Goal: Task Accomplishment & Management: Manage account settings

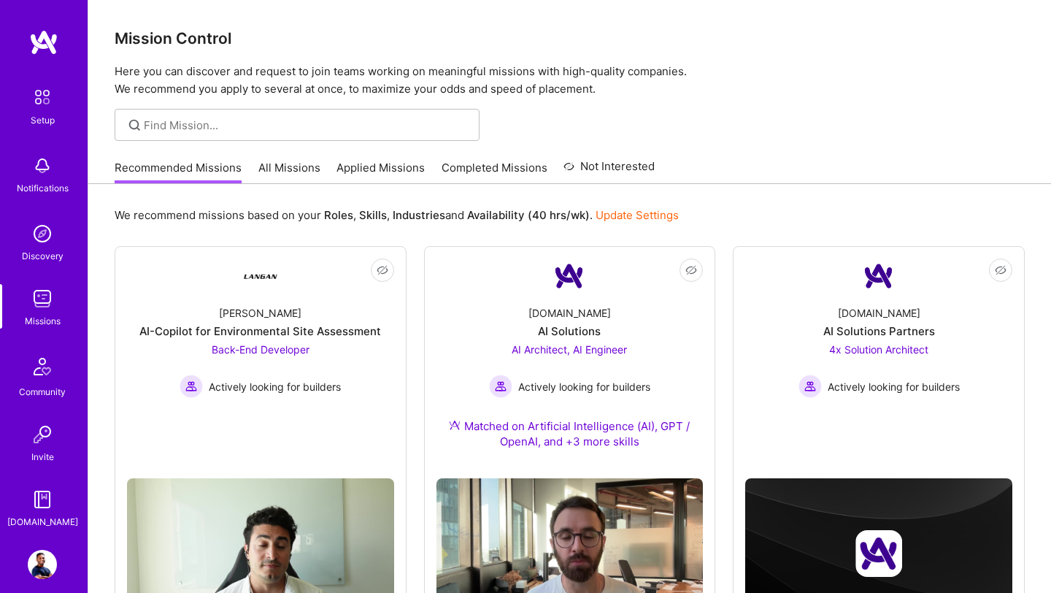
click at [356, 170] on link "Applied Missions" at bounding box center [381, 172] width 88 height 24
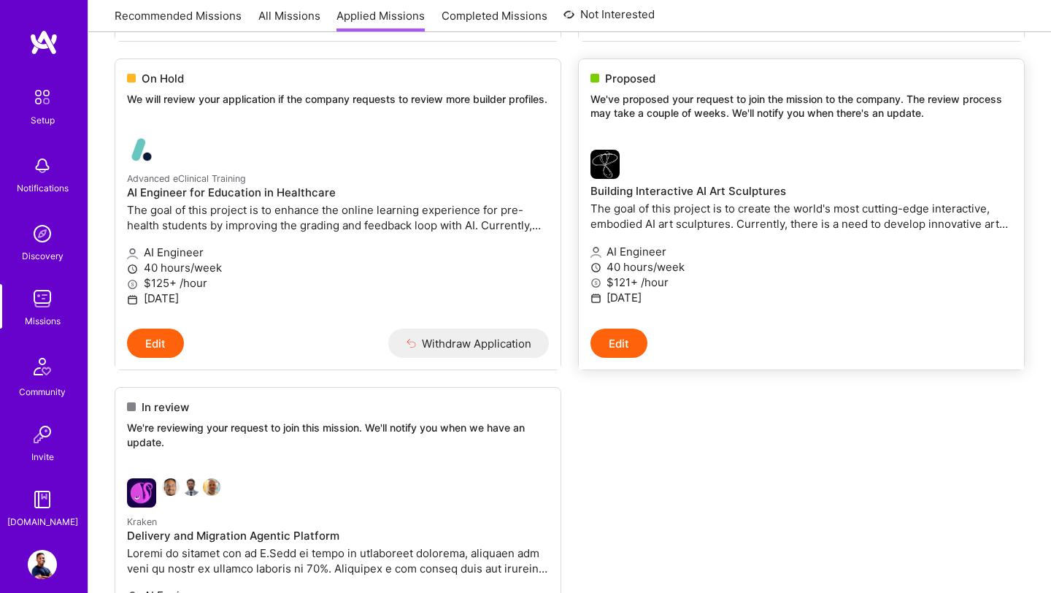
scroll to position [583, 0]
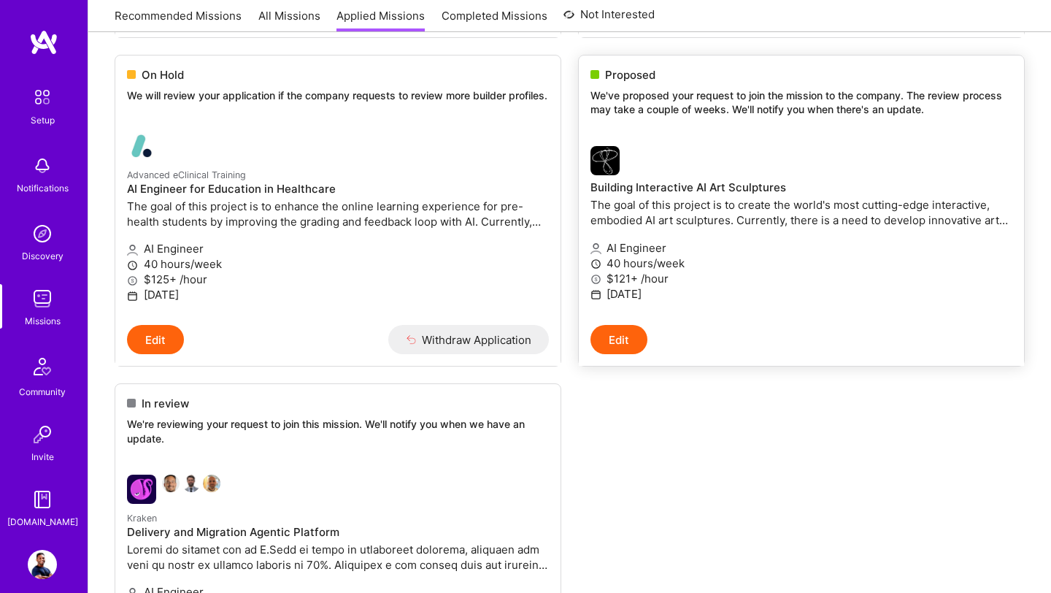
click at [610, 168] on img at bounding box center [605, 160] width 29 height 29
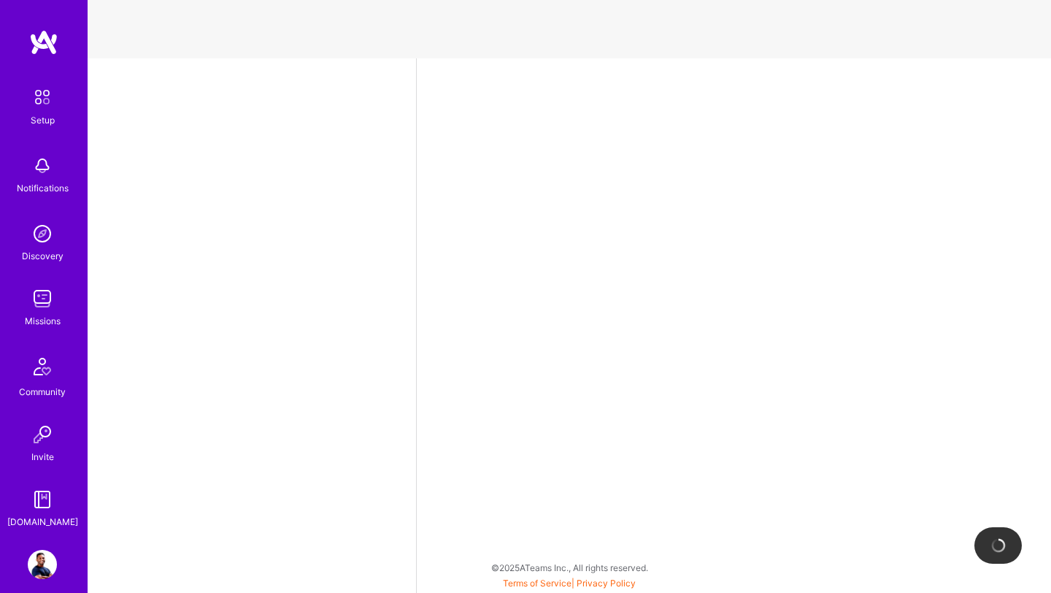
select select "US"
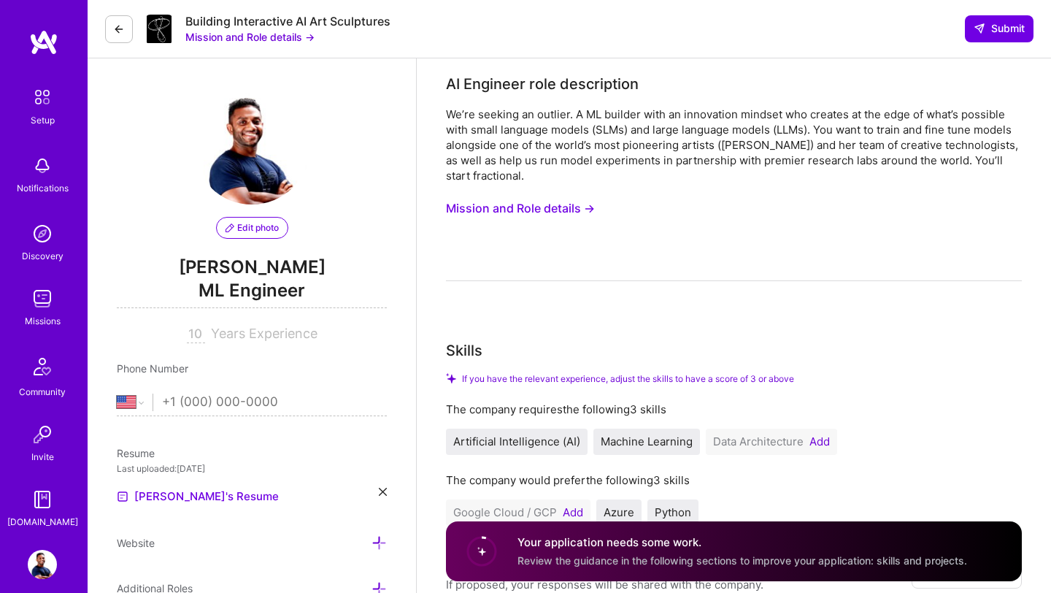
scroll to position [4, 0]
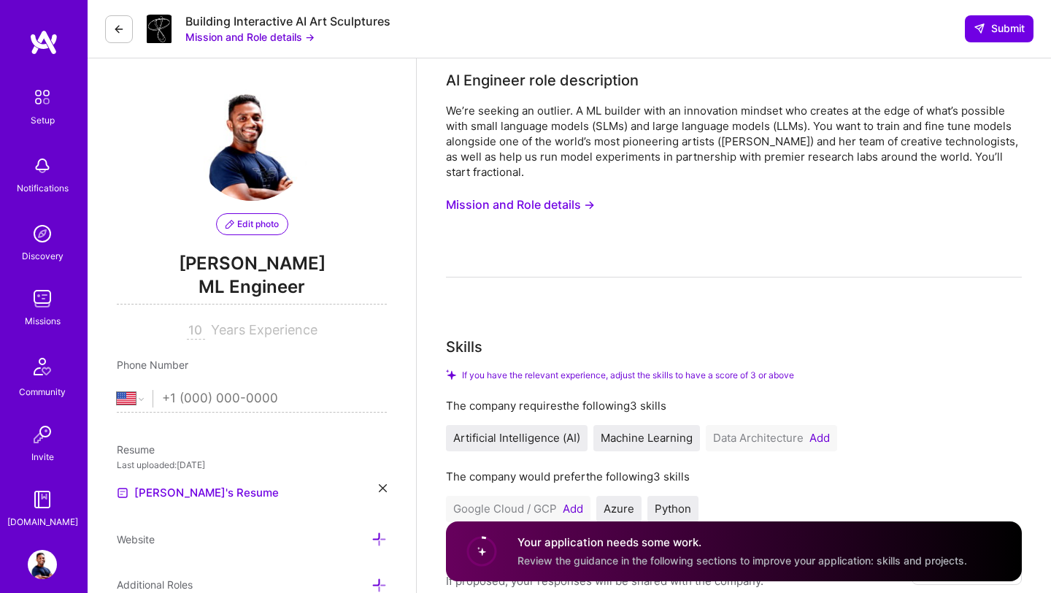
click at [566, 202] on button "Mission and Role details →" at bounding box center [520, 204] width 149 height 27
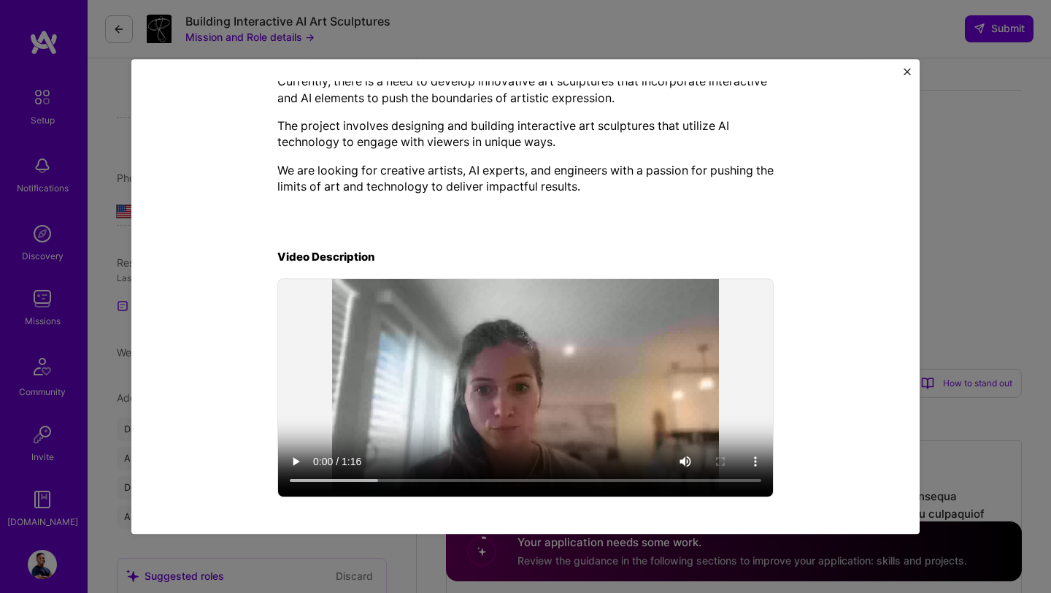
scroll to position [320, 0]
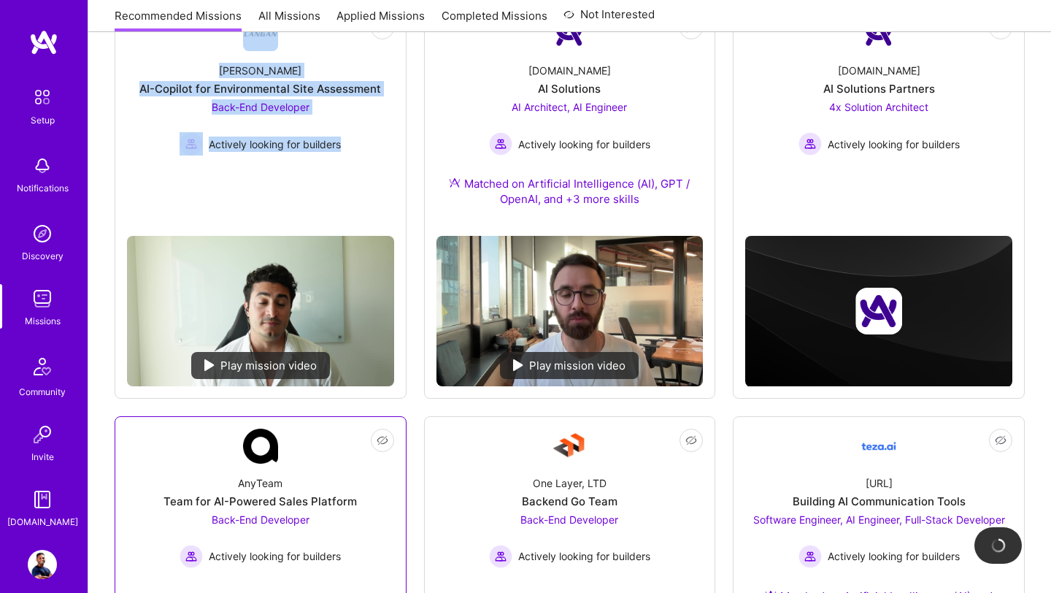
scroll to position [240, 0]
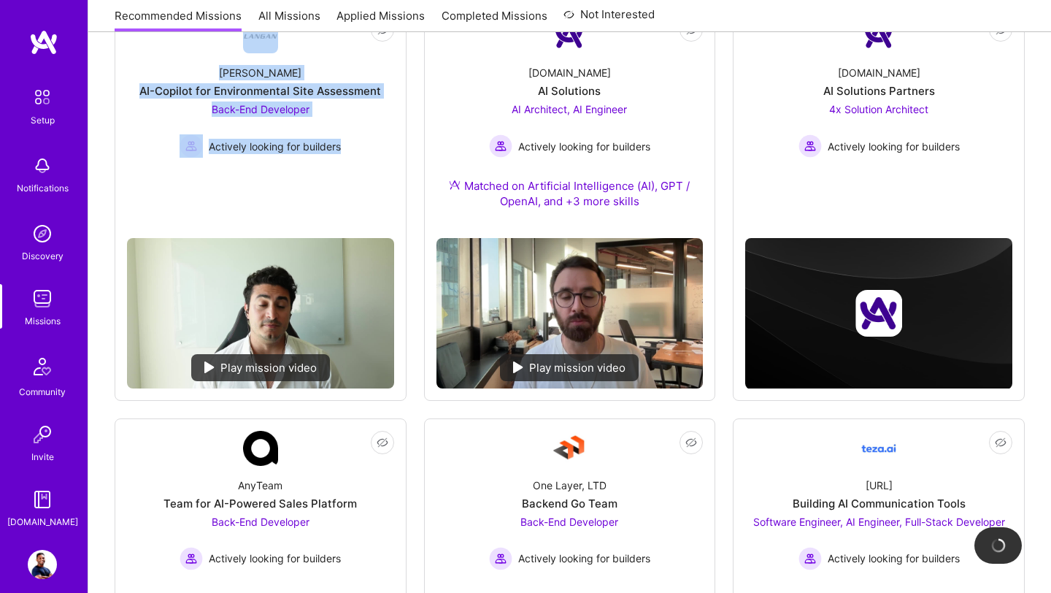
click at [50, 558] on img at bounding box center [42, 564] width 29 height 29
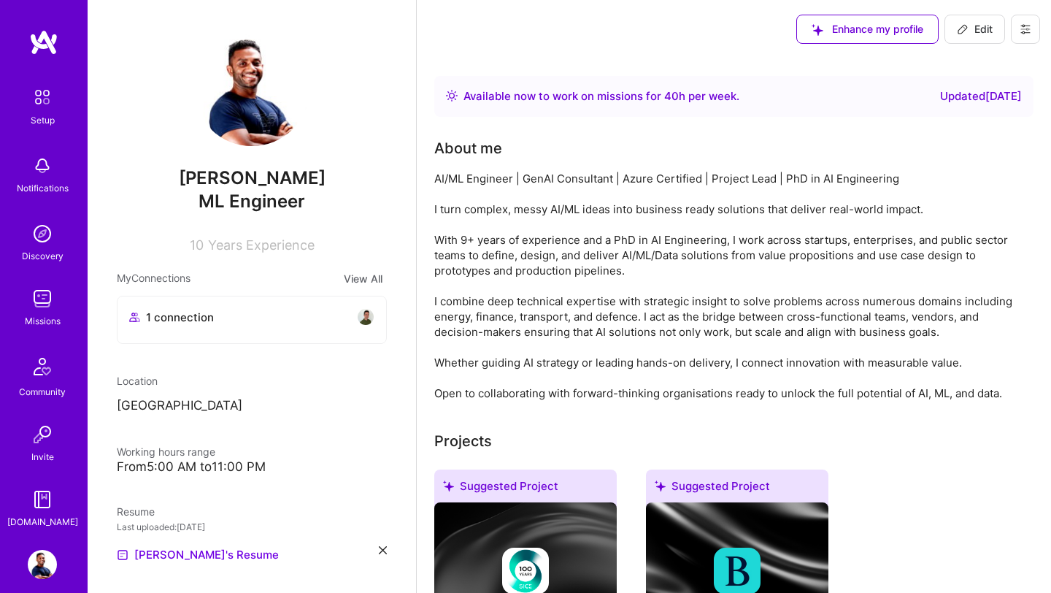
click at [974, 38] on button "Edit" at bounding box center [975, 29] width 61 height 29
select select "US"
select select "Right Now"
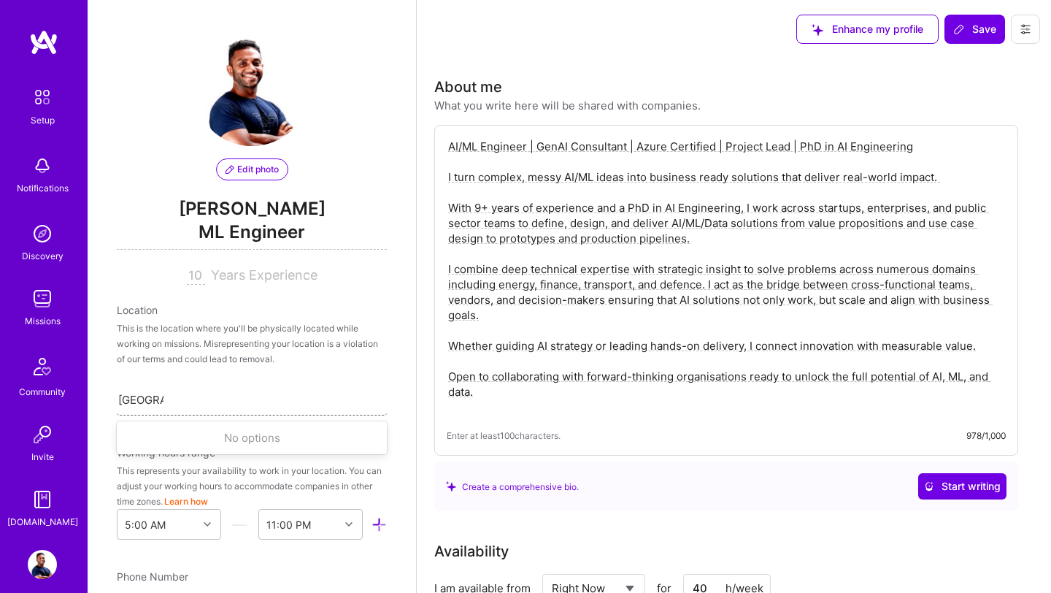
click at [182, 405] on div "[GEOGRAPHIC_DATA] [GEOGRAPHIC_DATA]" at bounding box center [252, 399] width 270 height 31
drag, startPoint x: 161, startPoint y: 401, endPoint x: 85, endPoint y: 389, distance: 77.5
type input "SRi"
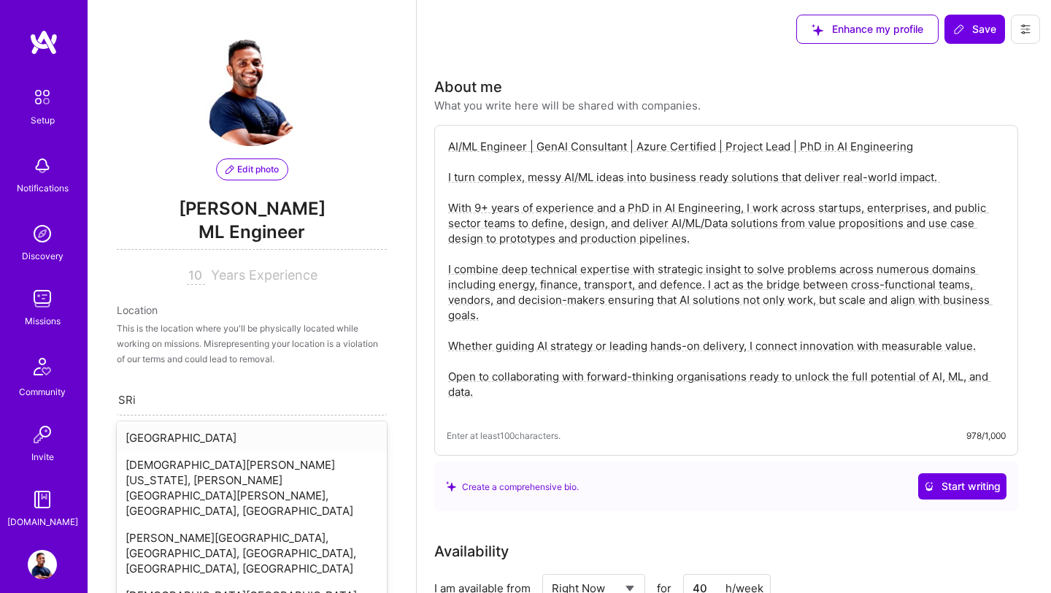
click at [136, 442] on div "[GEOGRAPHIC_DATA]" at bounding box center [252, 437] width 270 height 27
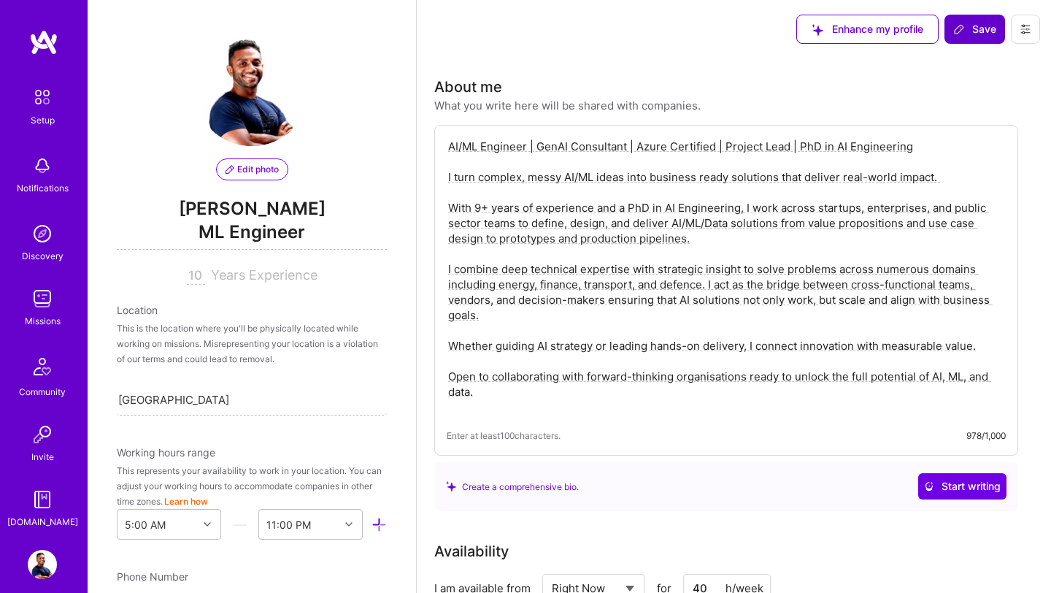
click at [987, 42] on button "Save" at bounding box center [975, 29] width 61 height 29
